Goal: Information Seeking & Learning: Learn about a topic

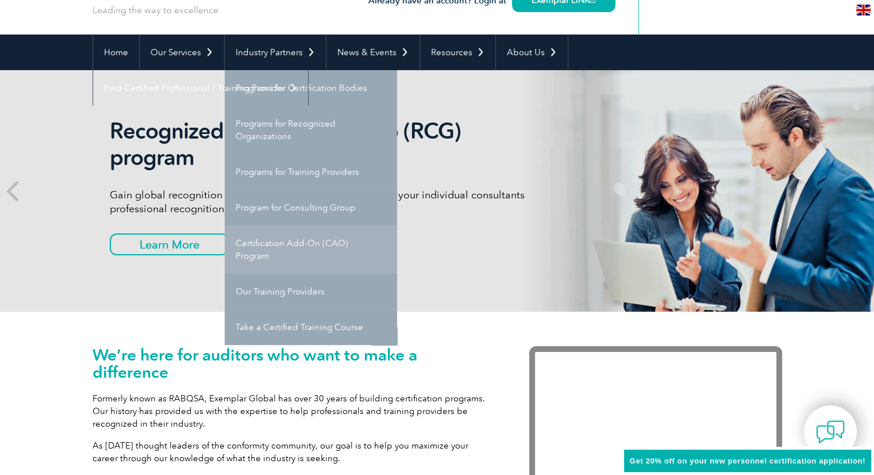
scroll to position [76, 0]
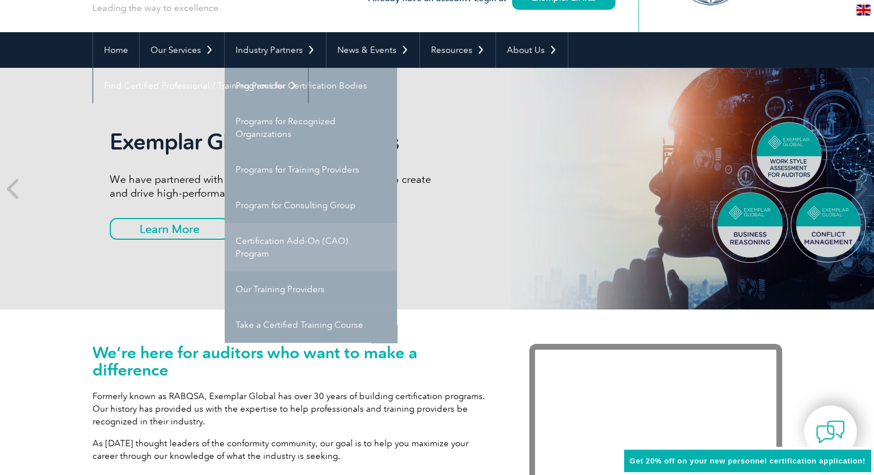
click at [304, 244] on link "Certification Add-On (CAO) Program" at bounding box center [311, 247] width 172 height 48
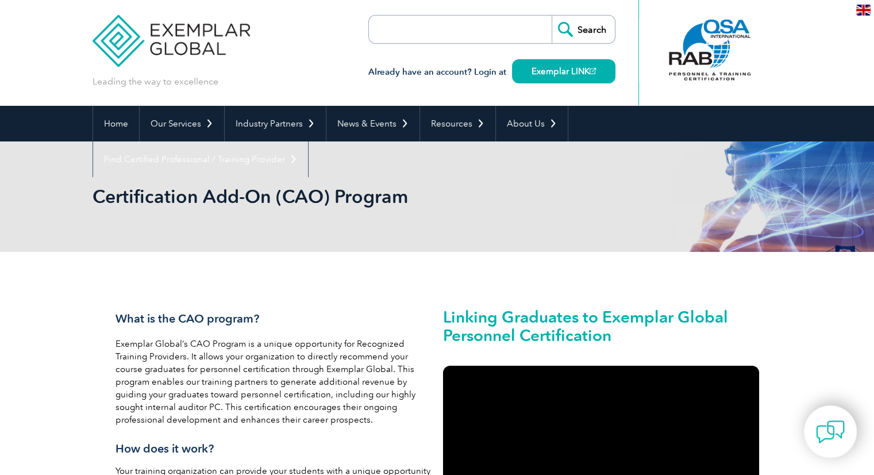
scroll to position [2, 0]
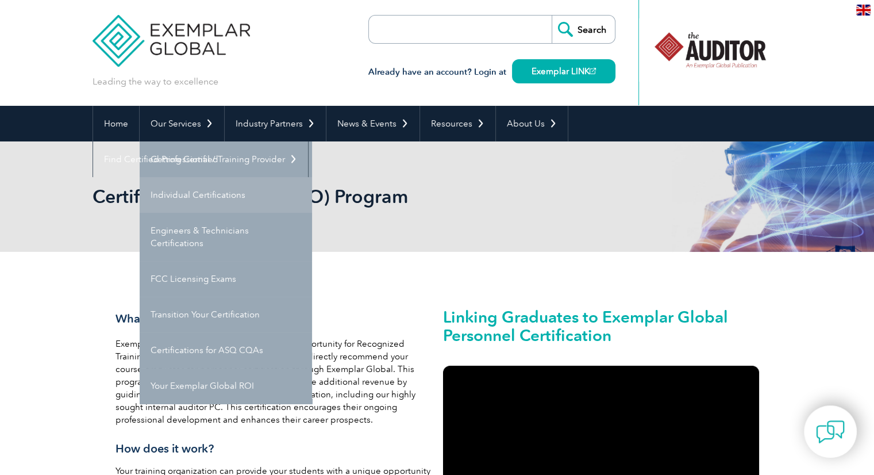
click at [241, 198] on link "Individual Certifications" at bounding box center [226, 195] width 172 height 36
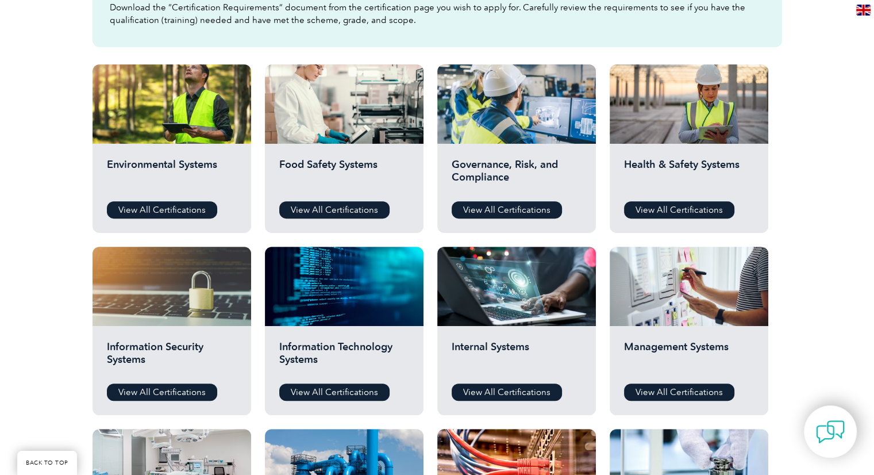
scroll to position [445, 0]
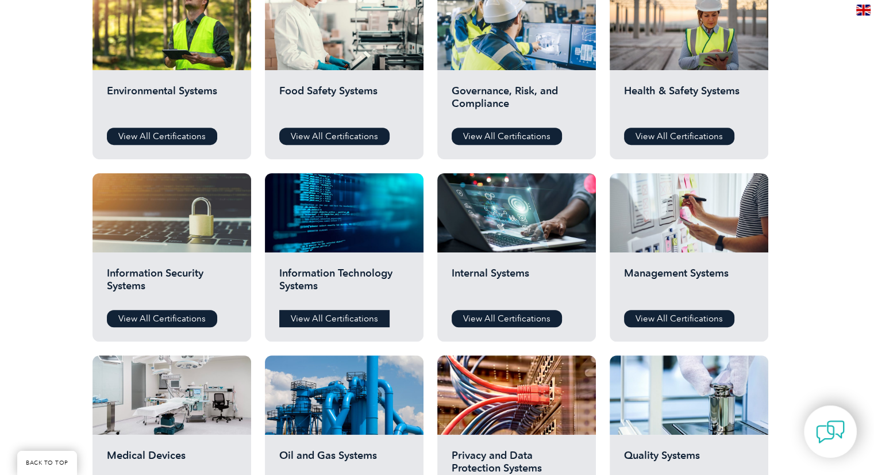
click at [356, 313] on link "View All Certifications" at bounding box center [334, 318] width 110 height 17
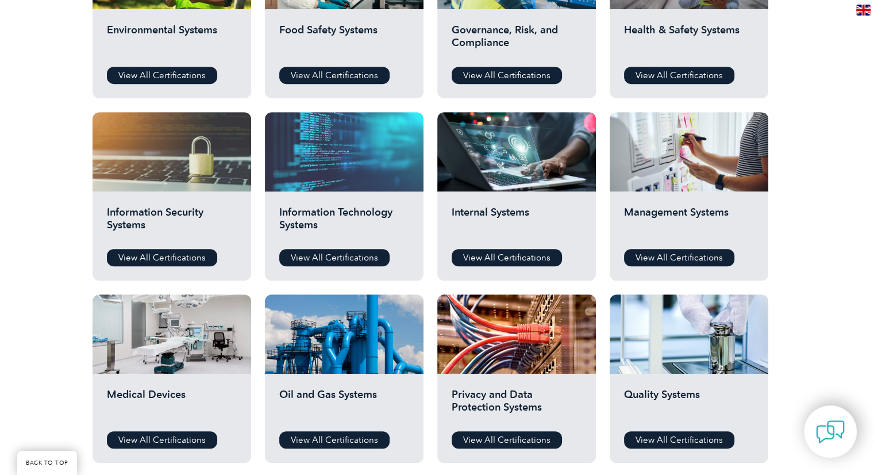
scroll to position [507, 0]
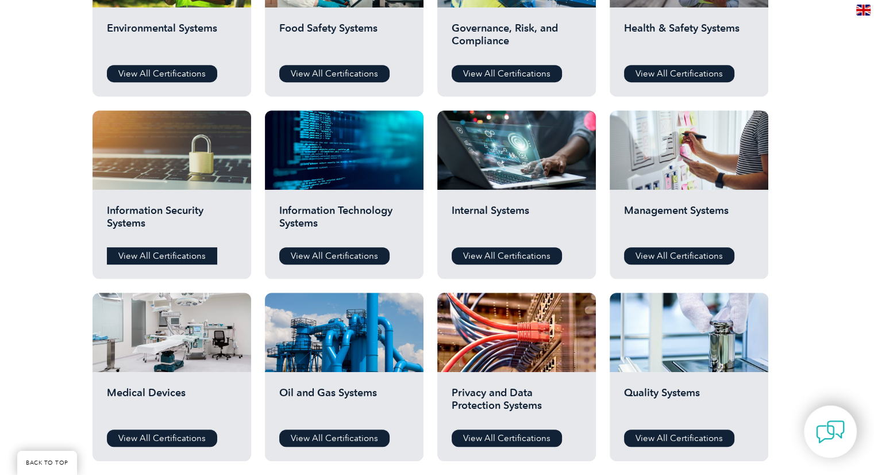
click at [186, 251] on link "View All Certifications" at bounding box center [162, 255] width 110 height 17
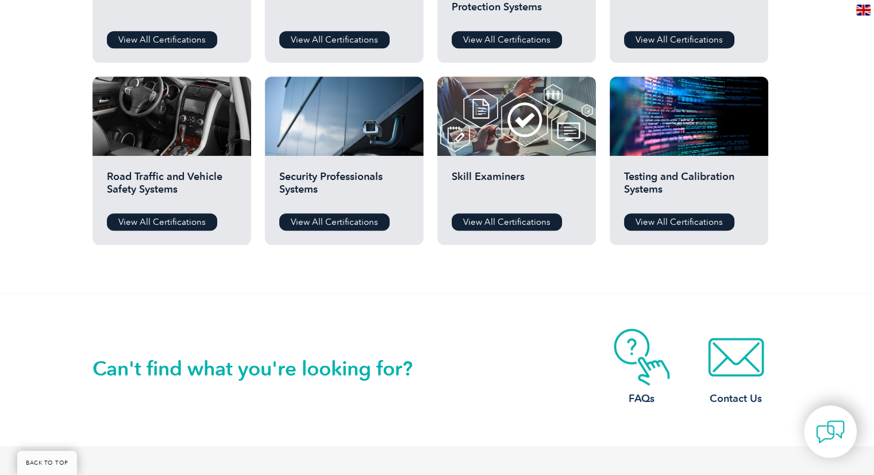
scroll to position [907, 0]
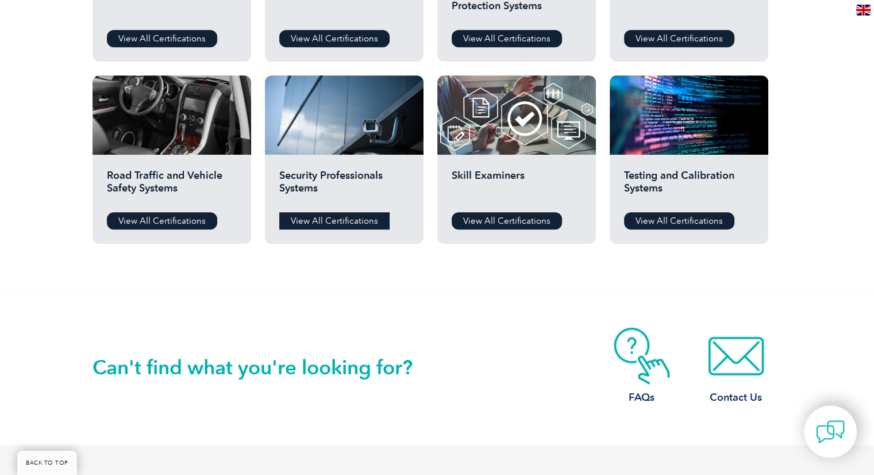
click at [348, 218] on link "View All Certifications" at bounding box center [334, 220] width 110 height 17
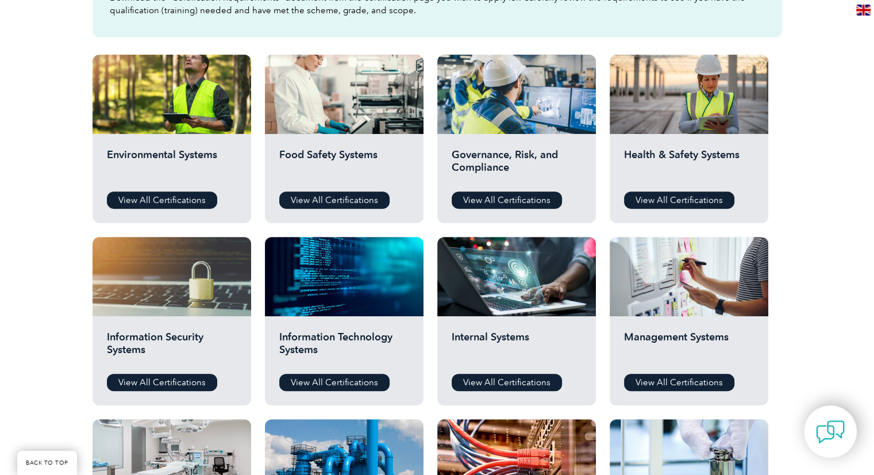
scroll to position [436, 0]
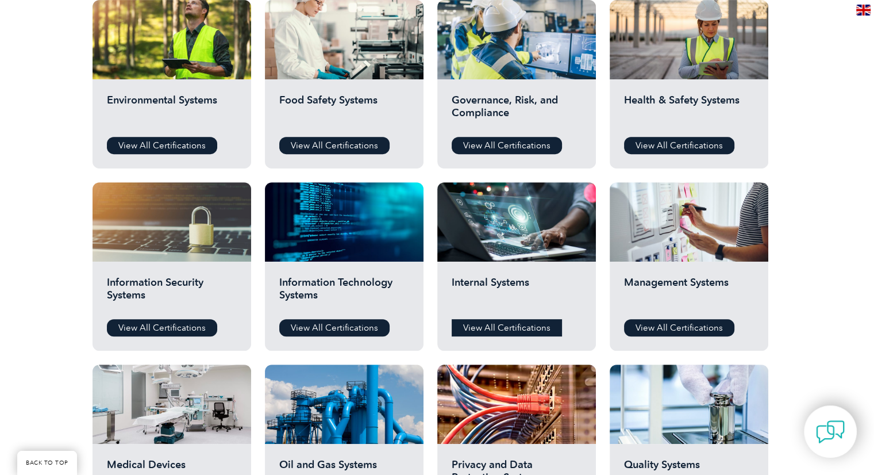
click at [523, 330] on link "View All Certifications" at bounding box center [507, 327] width 110 height 17
click at [664, 330] on link "View All Certifications" at bounding box center [679, 327] width 110 height 17
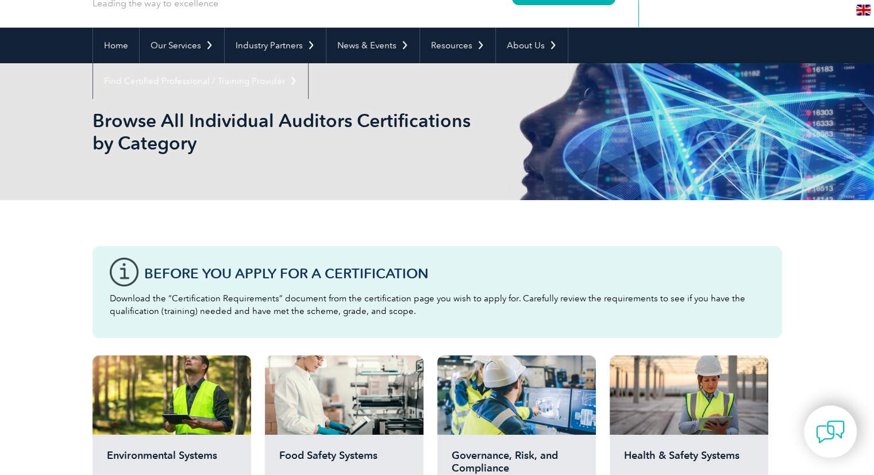
scroll to position [0, 0]
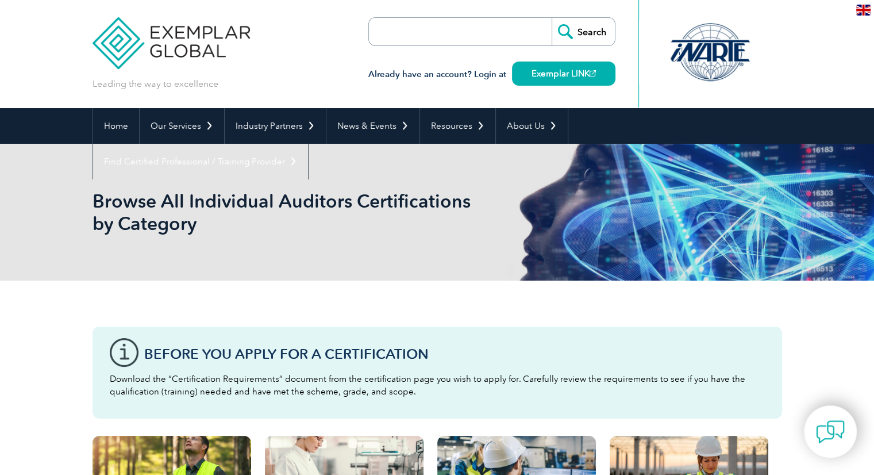
click at [508, 35] on form "Search" at bounding box center [491, 31] width 247 height 29
click at [564, 34] on input "Search" at bounding box center [583, 32] width 63 height 28
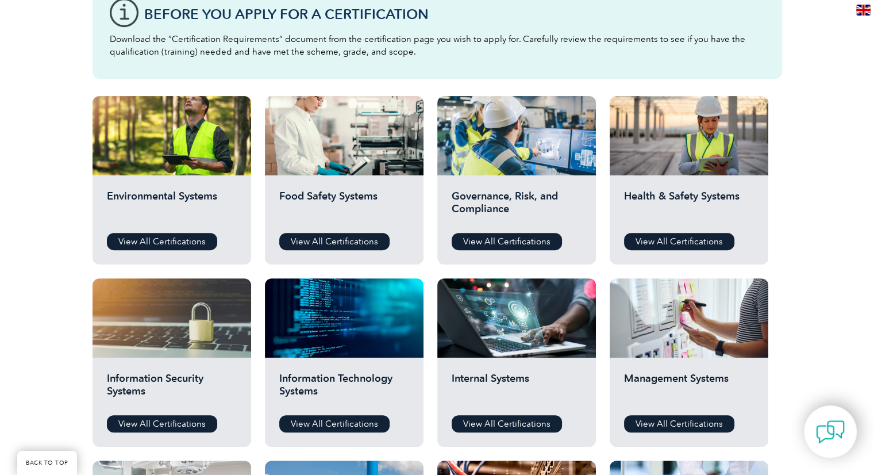
scroll to position [349, 0]
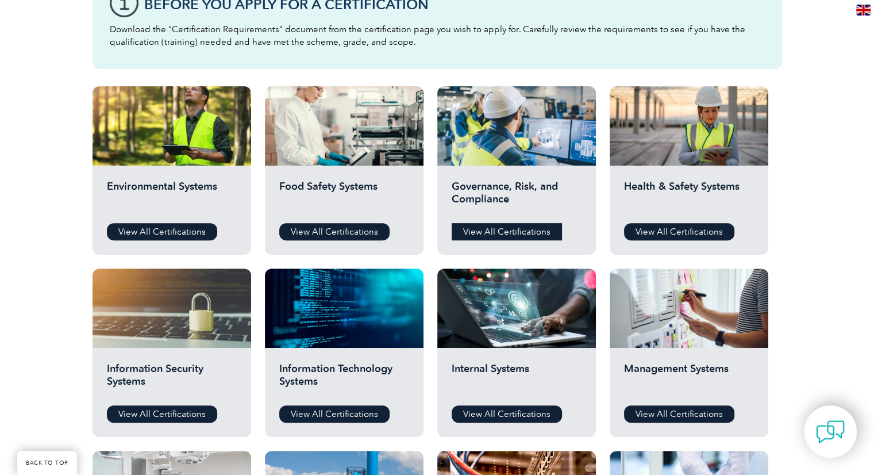
click at [493, 228] on link "View All Certifications" at bounding box center [507, 231] width 110 height 17
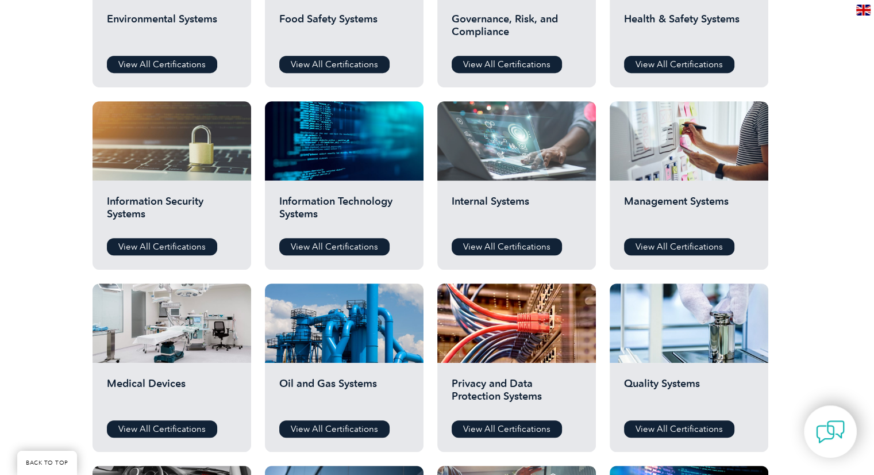
scroll to position [555, 0]
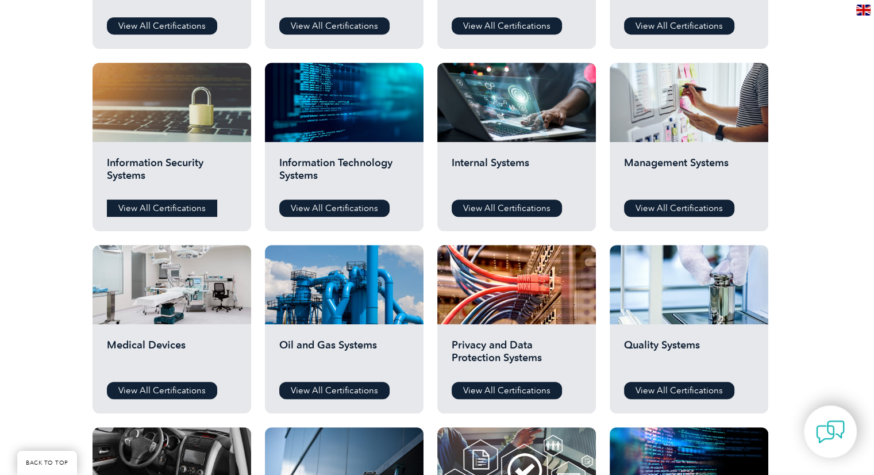
click at [192, 207] on link "View All Certifications" at bounding box center [162, 207] width 110 height 17
click at [325, 205] on link "View All Certifications" at bounding box center [334, 207] width 110 height 17
click at [529, 204] on link "View All Certifications" at bounding box center [507, 207] width 110 height 17
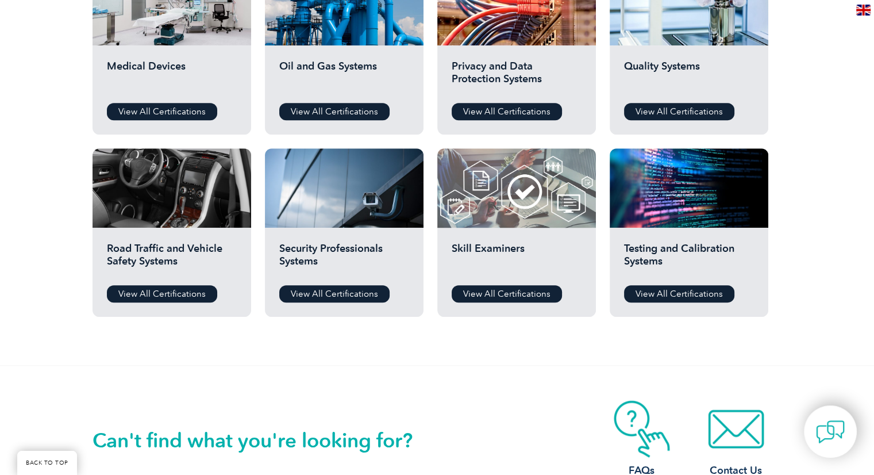
scroll to position [835, 0]
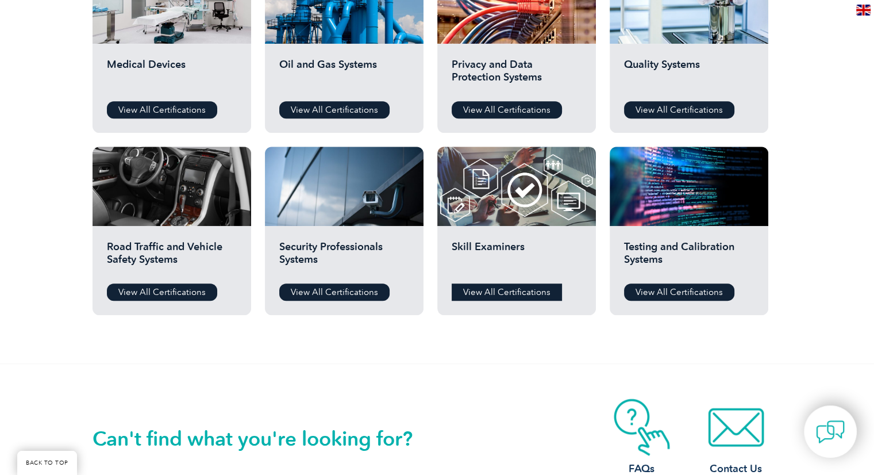
click at [526, 293] on link "View All Certifications" at bounding box center [507, 291] width 110 height 17
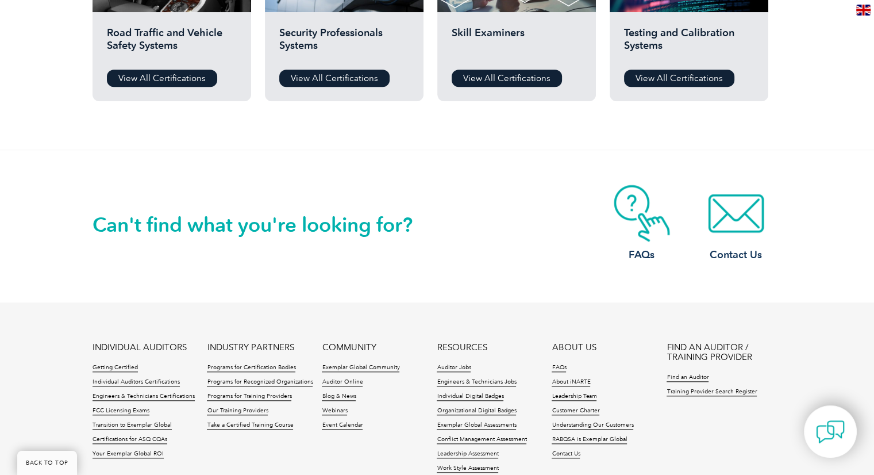
scroll to position [1189, 0]
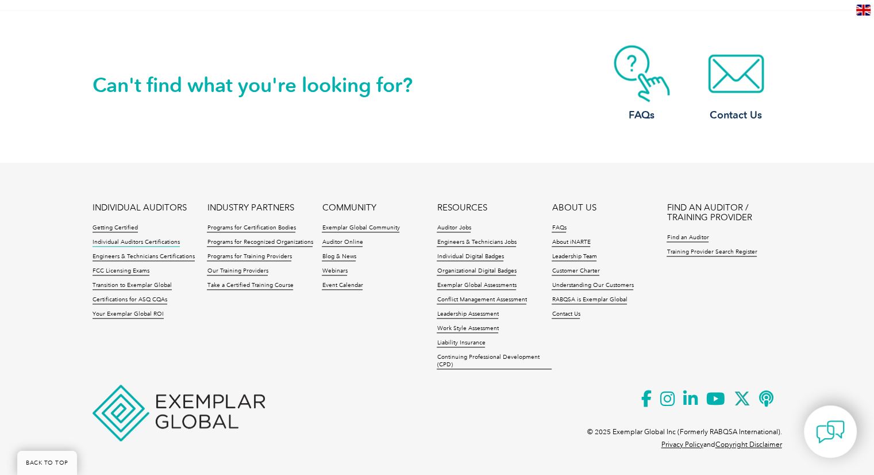
click at [171, 242] on link "Individual Auditors Certifications" at bounding box center [136, 242] width 87 height 8
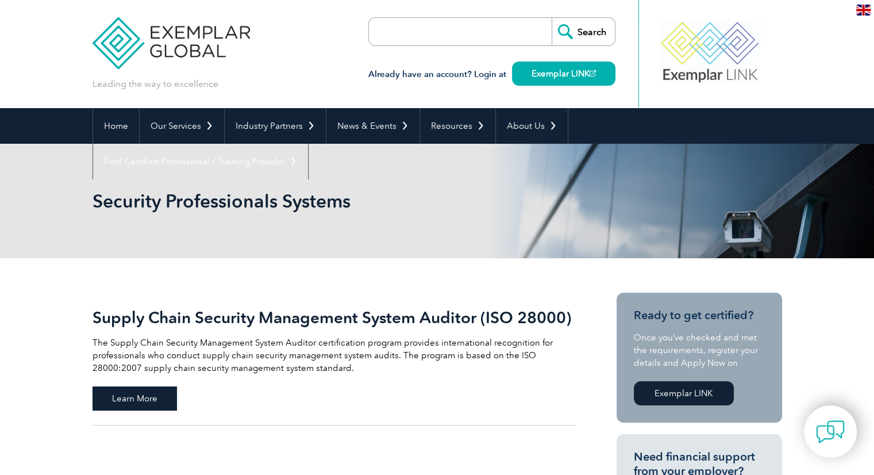
click at [133, 399] on span "Learn More" at bounding box center [135, 398] width 84 height 24
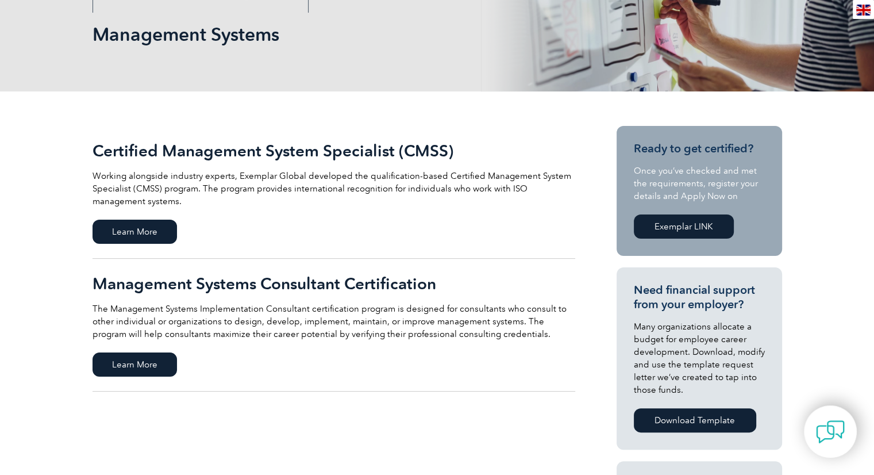
scroll to position [168, 0]
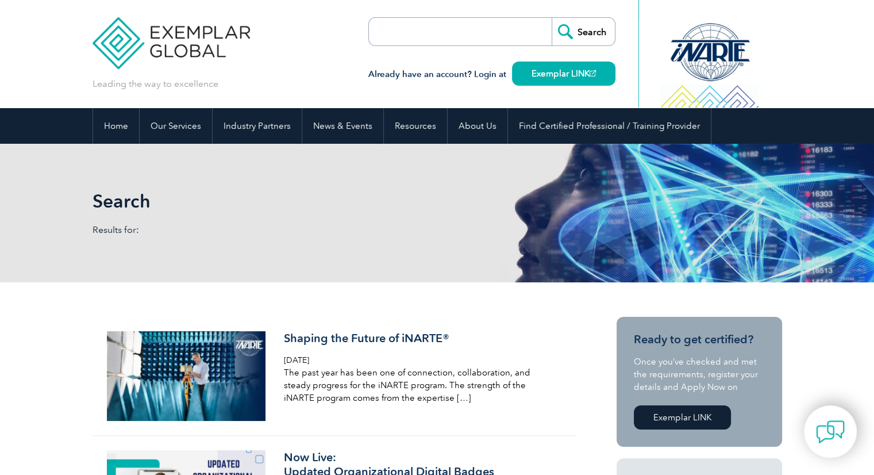
click at [494, 36] on input "search" at bounding box center [435, 32] width 121 height 28
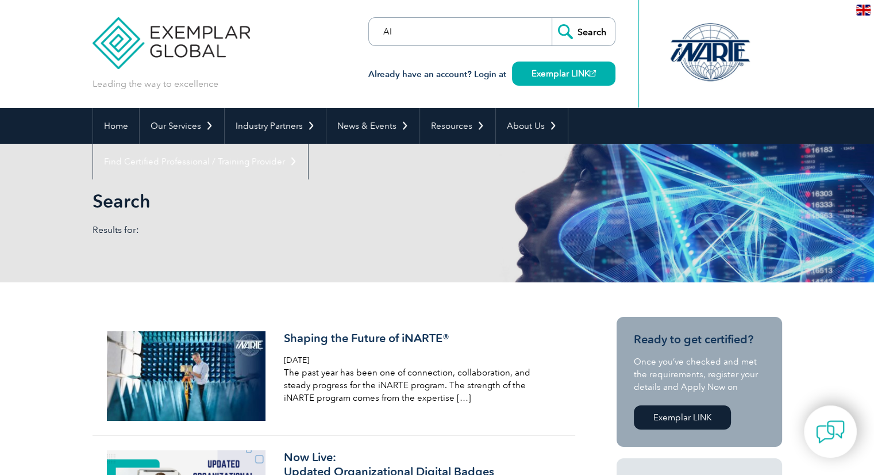
type input "AI"
click at [552, 18] on input "Search" at bounding box center [583, 32] width 63 height 28
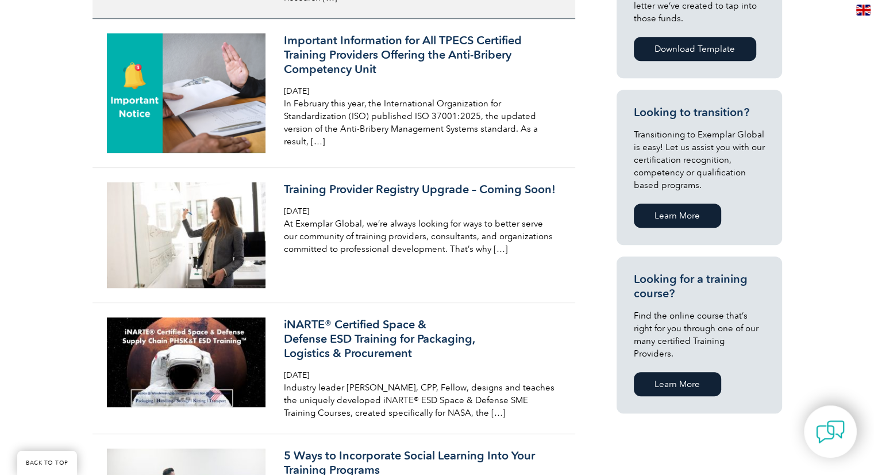
scroll to position [572, 0]
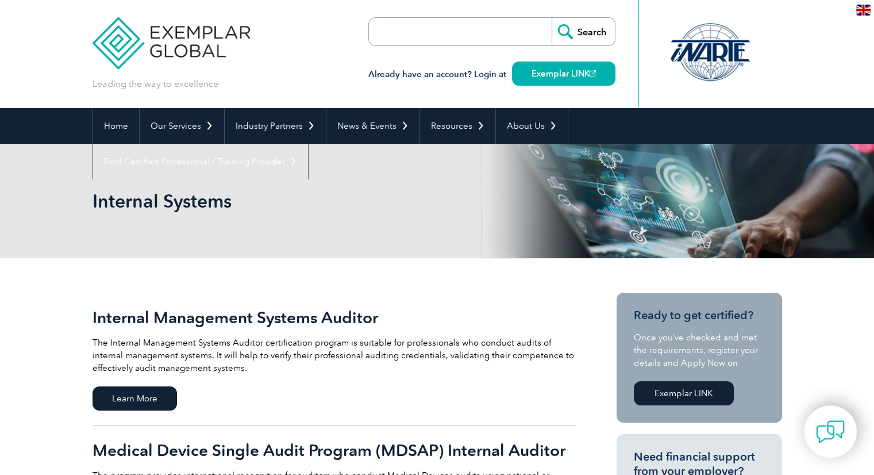
scroll to position [202, 0]
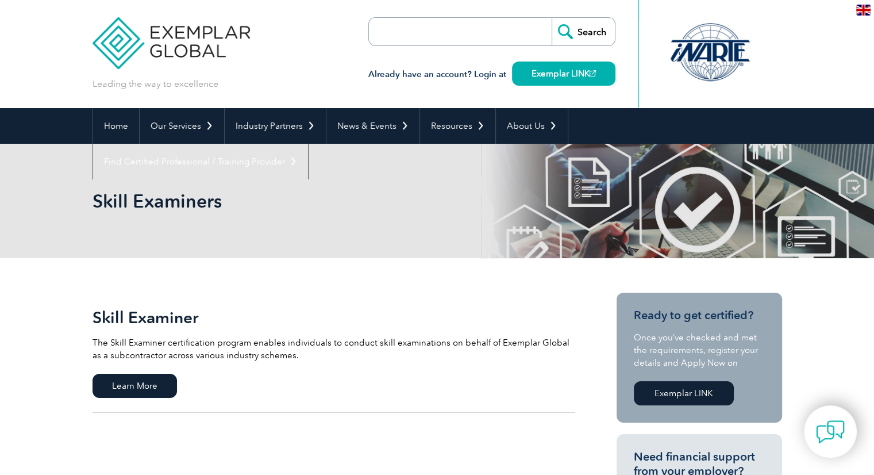
scroll to position [165, 0]
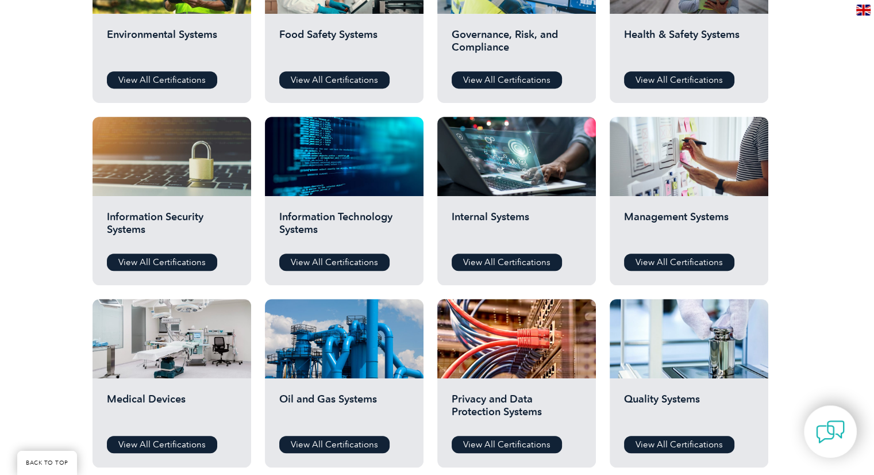
scroll to position [501, 0]
click at [347, 255] on link "View All Certifications" at bounding box center [334, 261] width 110 height 17
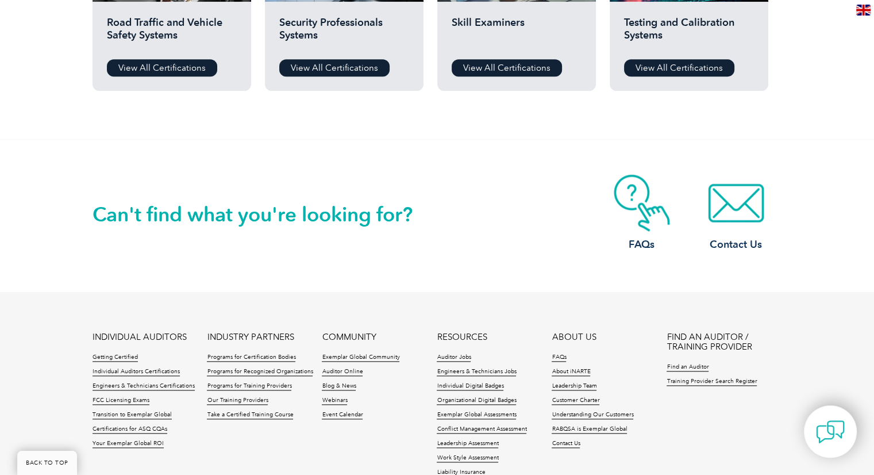
scroll to position [1189, 0]
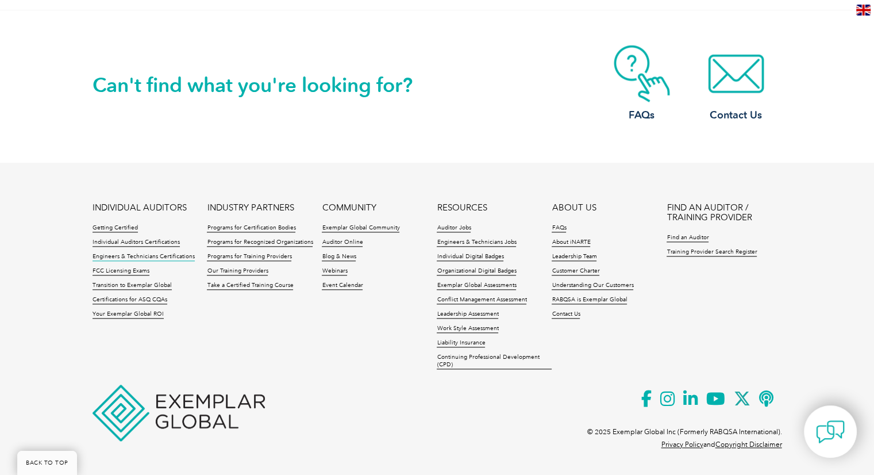
click at [136, 259] on link "Engineers & Technicians Certifications" at bounding box center [144, 257] width 102 height 8
click at [137, 314] on link "Your Exemplar Global ROI" at bounding box center [128, 314] width 71 height 8
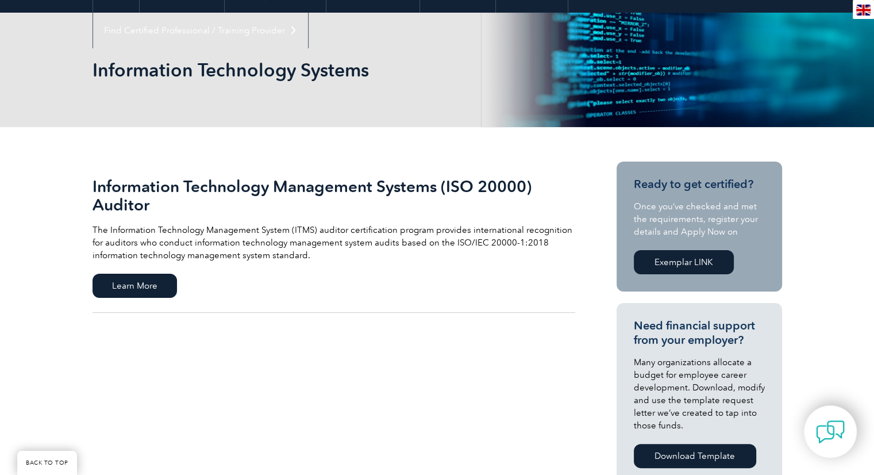
scroll to position [132, 0]
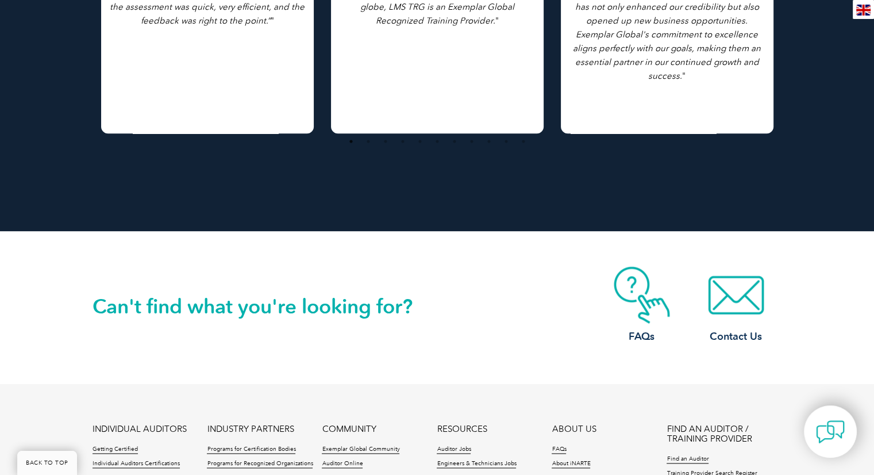
scroll to position [1498, 0]
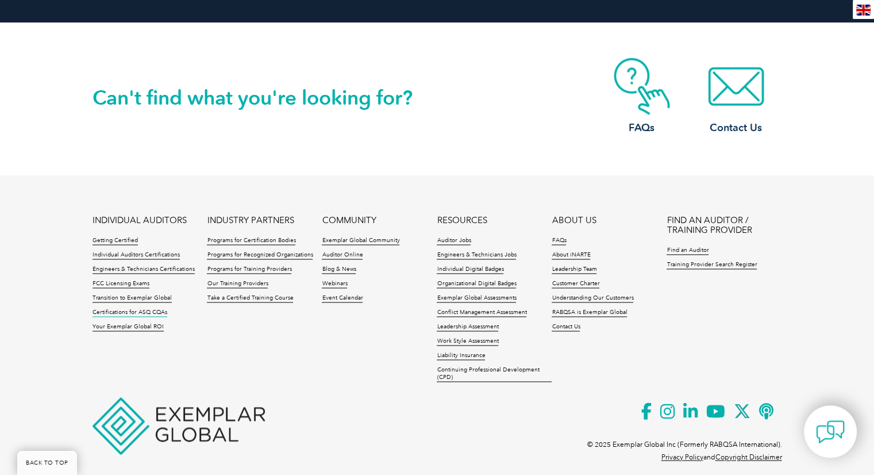
click at [141, 309] on link "Certifications for ASQ CQAs" at bounding box center [130, 313] width 75 height 8
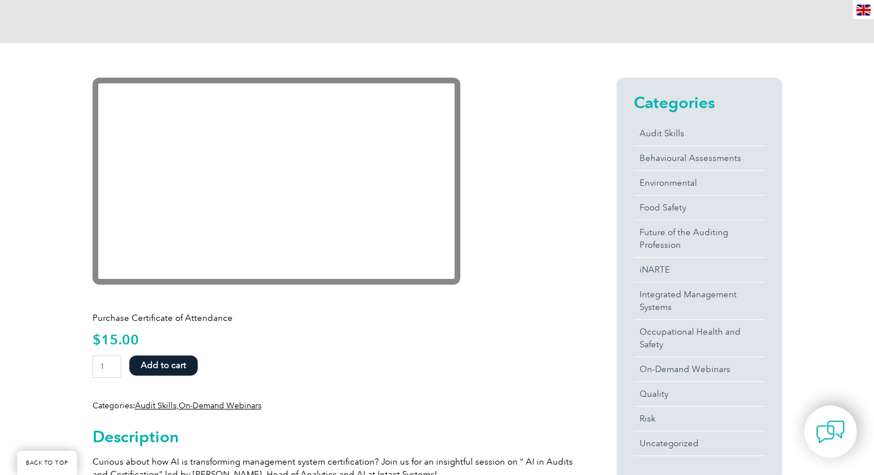
scroll to position [288, 0]
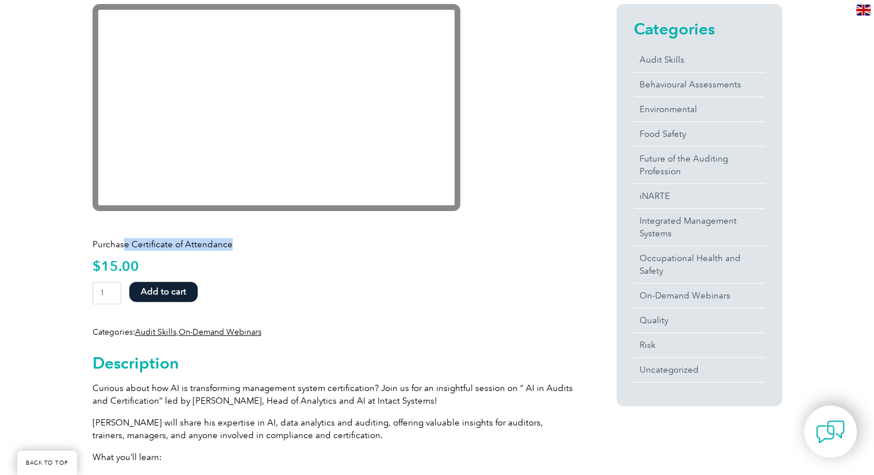
drag, startPoint x: 122, startPoint y: 244, endPoint x: 244, endPoint y: 244, distance: 122.4
click at [244, 244] on p "Purchase Certificate of Attendance" at bounding box center [334, 244] width 483 height 13
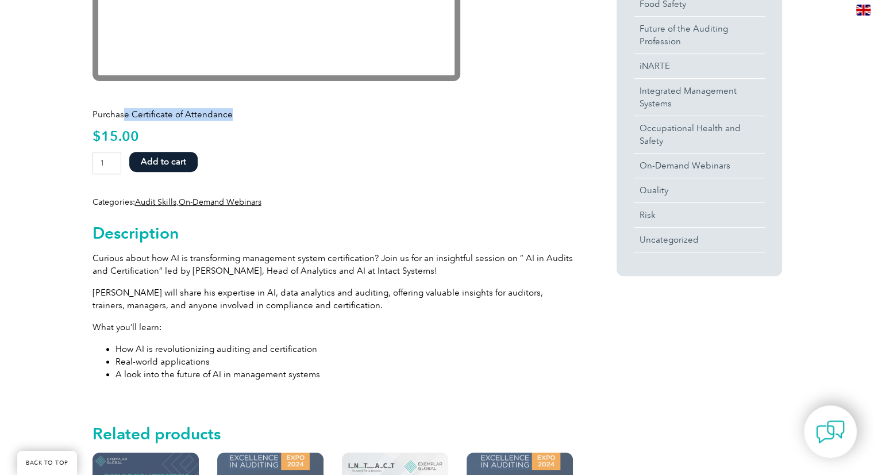
scroll to position [421, 0]
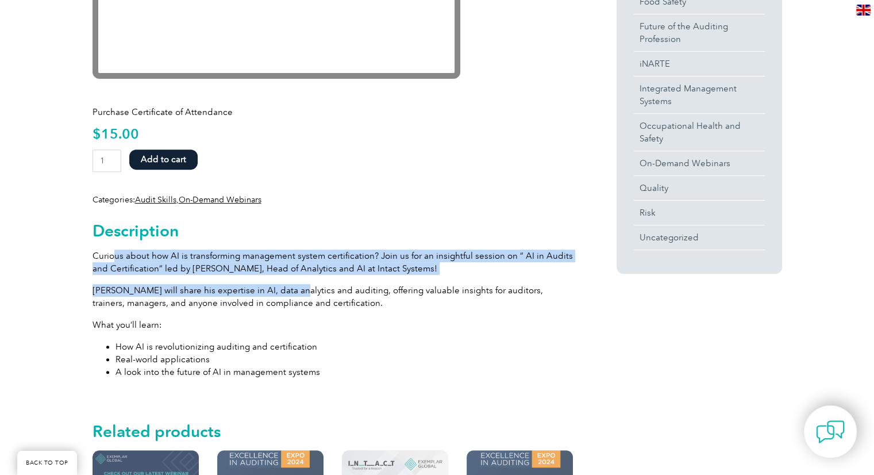
drag, startPoint x: 113, startPoint y: 255, endPoint x: 287, endPoint y: 274, distance: 175.7
click at [287, 274] on div "Description Curious about how AI is transforming management system certificatio…" at bounding box center [334, 297] width 483 height 182
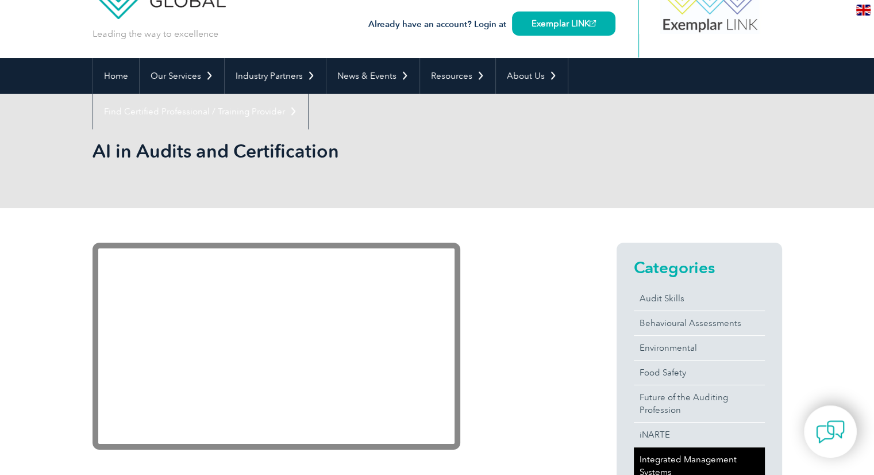
scroll to position [0, 0]
